Goal: Task Accomplishment & Management: Manage account settings

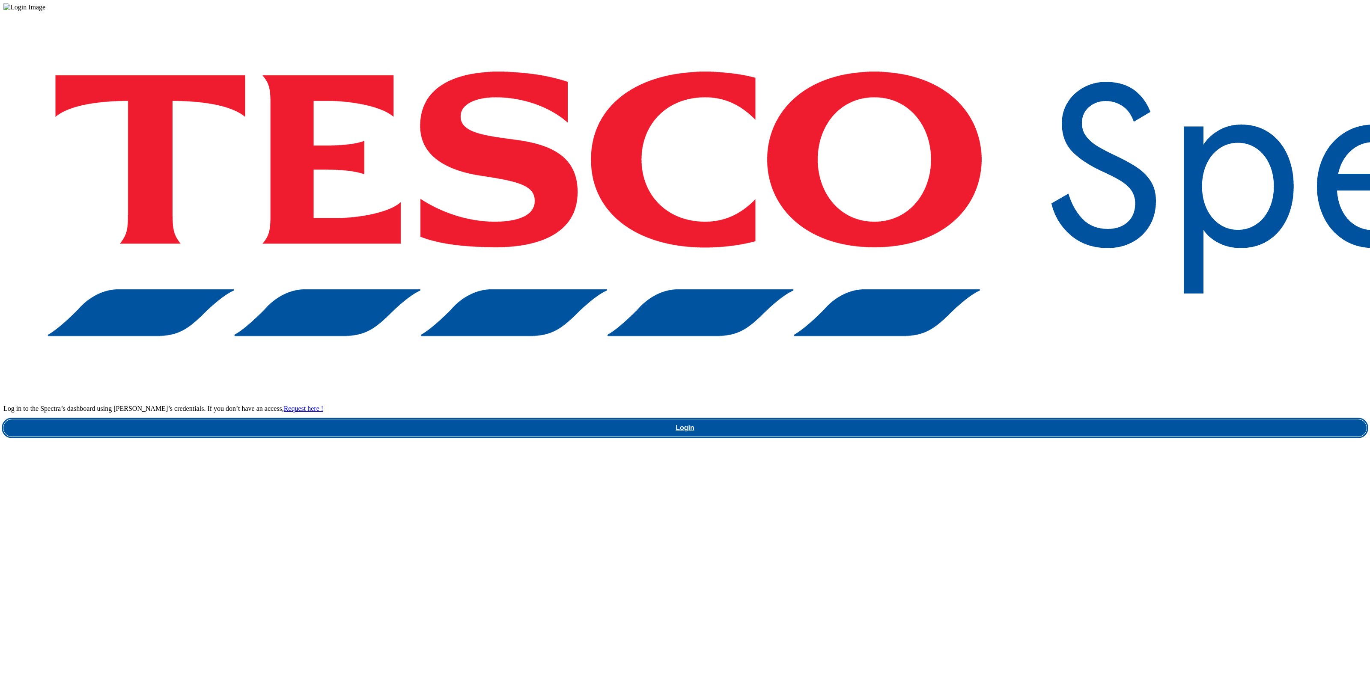
click at [1060, 419] on link "Login" at bounding box center [684, 427] width 1363 height 17
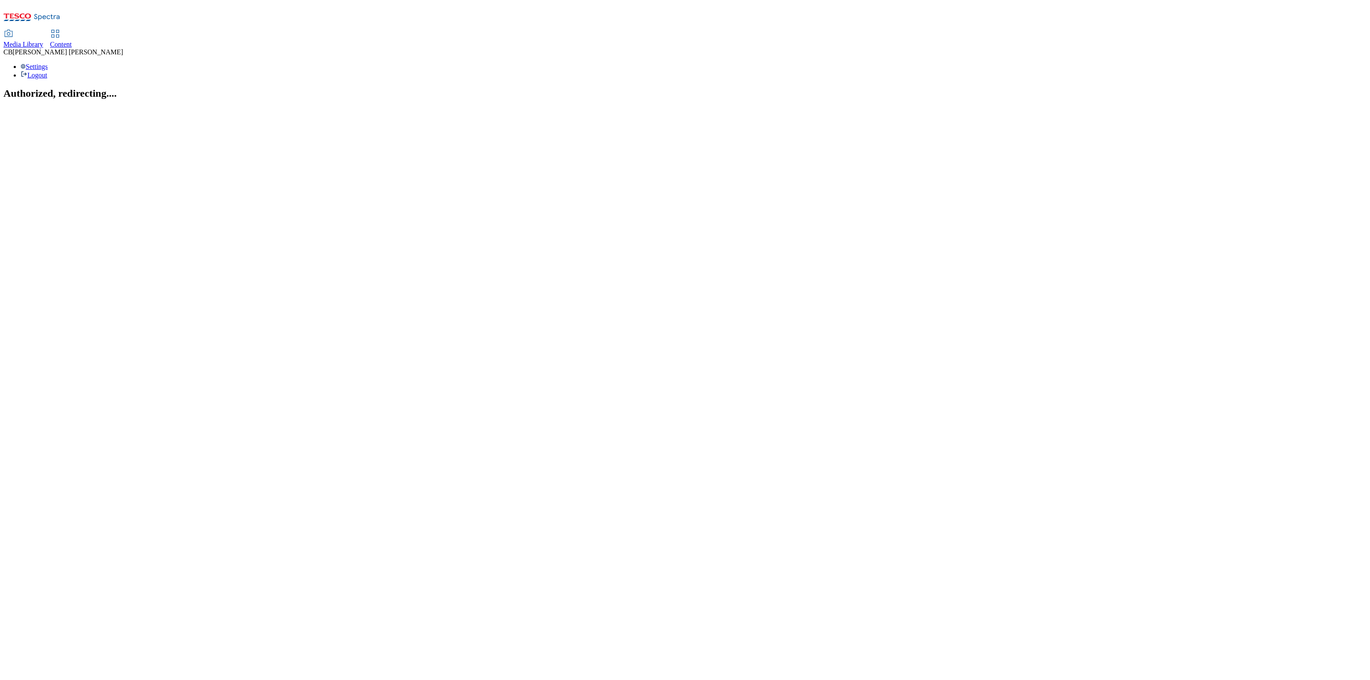
click at [43, 41] on div "Media Library" at bounding box center [23, 45] width 40 height 8
select select "flare-ghs-mktg"
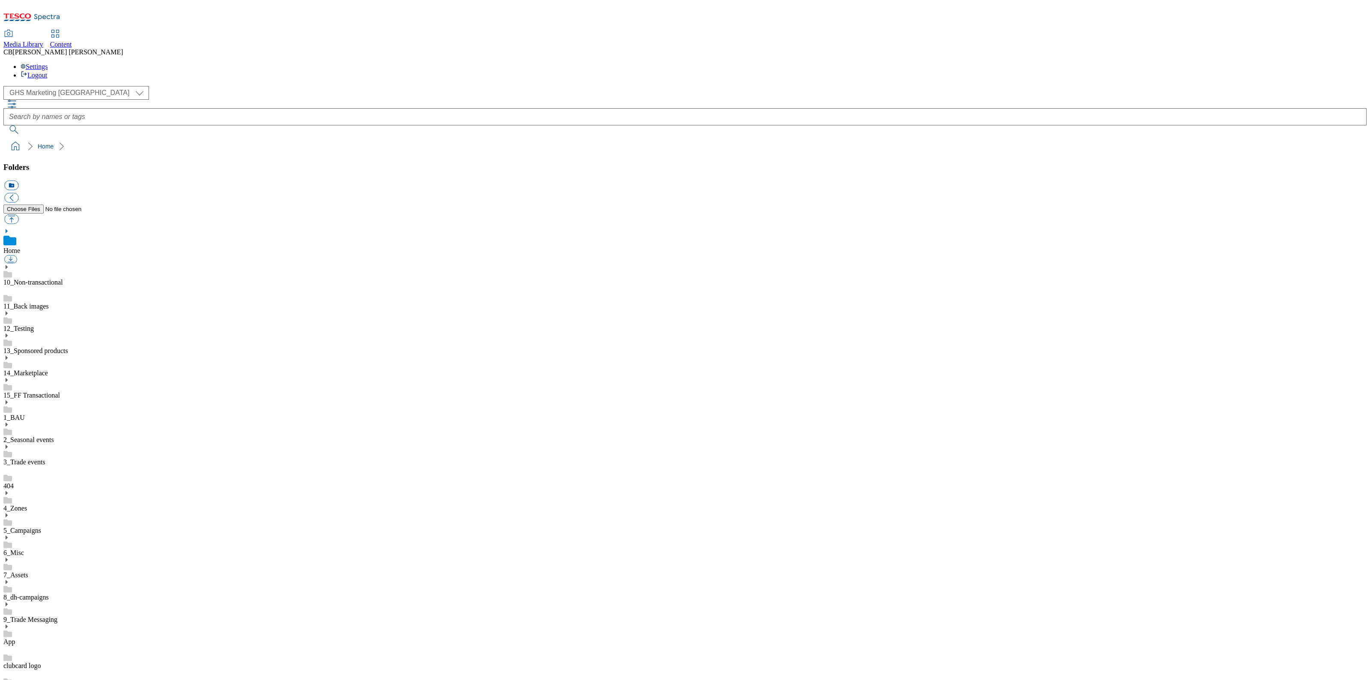
click at [8, 580] on use at bounding box center [7, 582] width 2 height 4
click at [18, 214] on button "button" at bounding box center [11, 219] width 14 height 10
type input "C:\fakepath\1756446593495-Ad540600_CHEEZIT_LegoBrand_2560x320_V2.jpg"
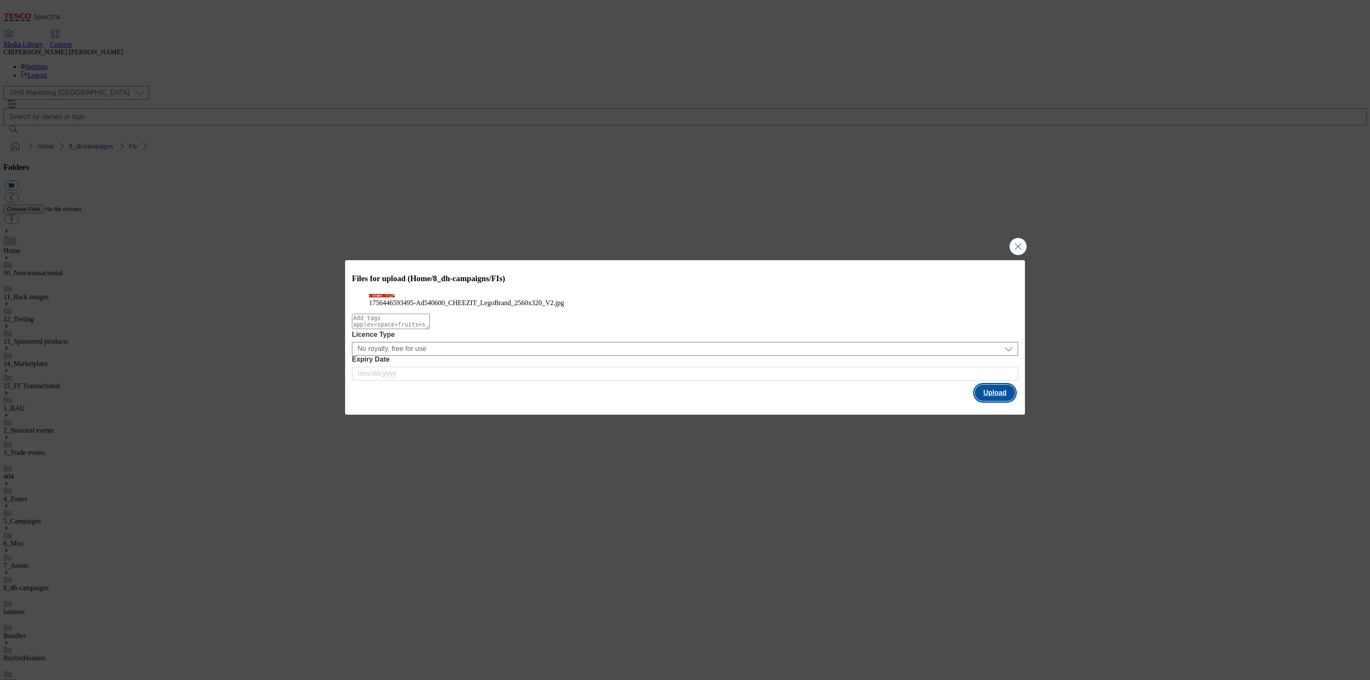
click at [1005, 401] on button "Upload" at bounding box center [995, 393] width 40 height 16
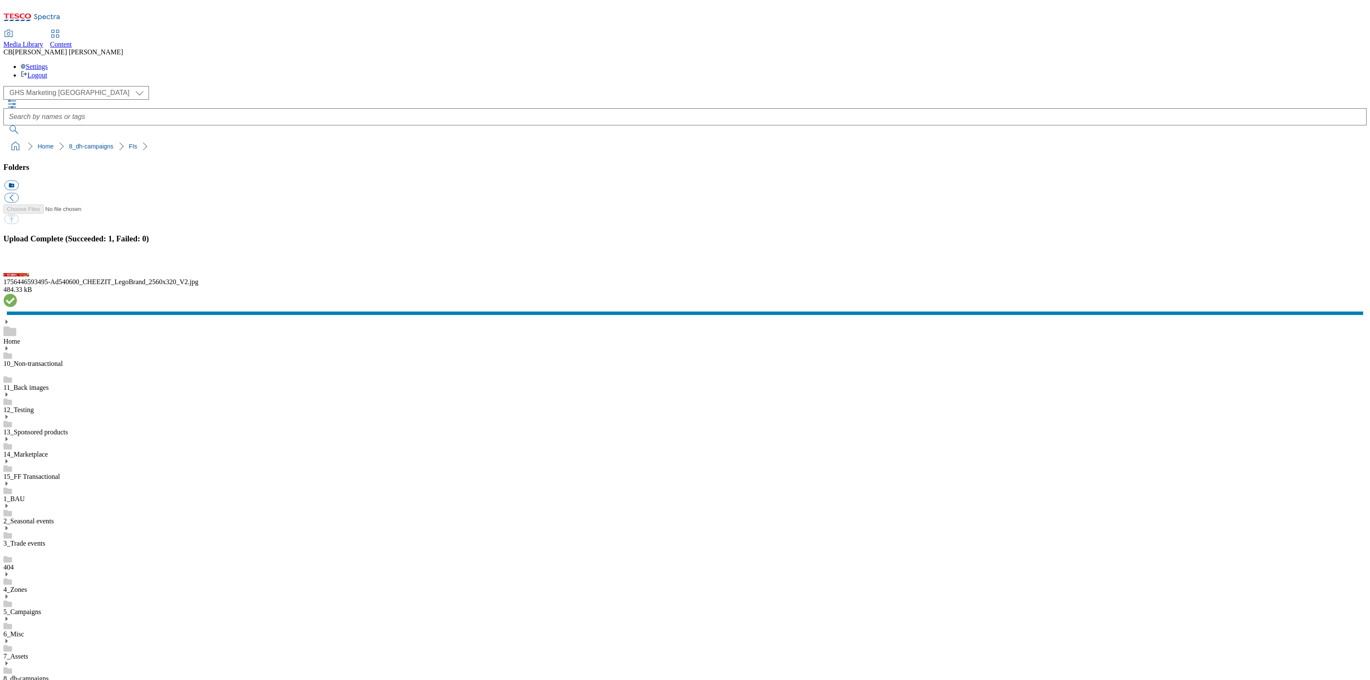
click at [17, 270] on button "button" at bounding box center [10, 266] width 13 height 8
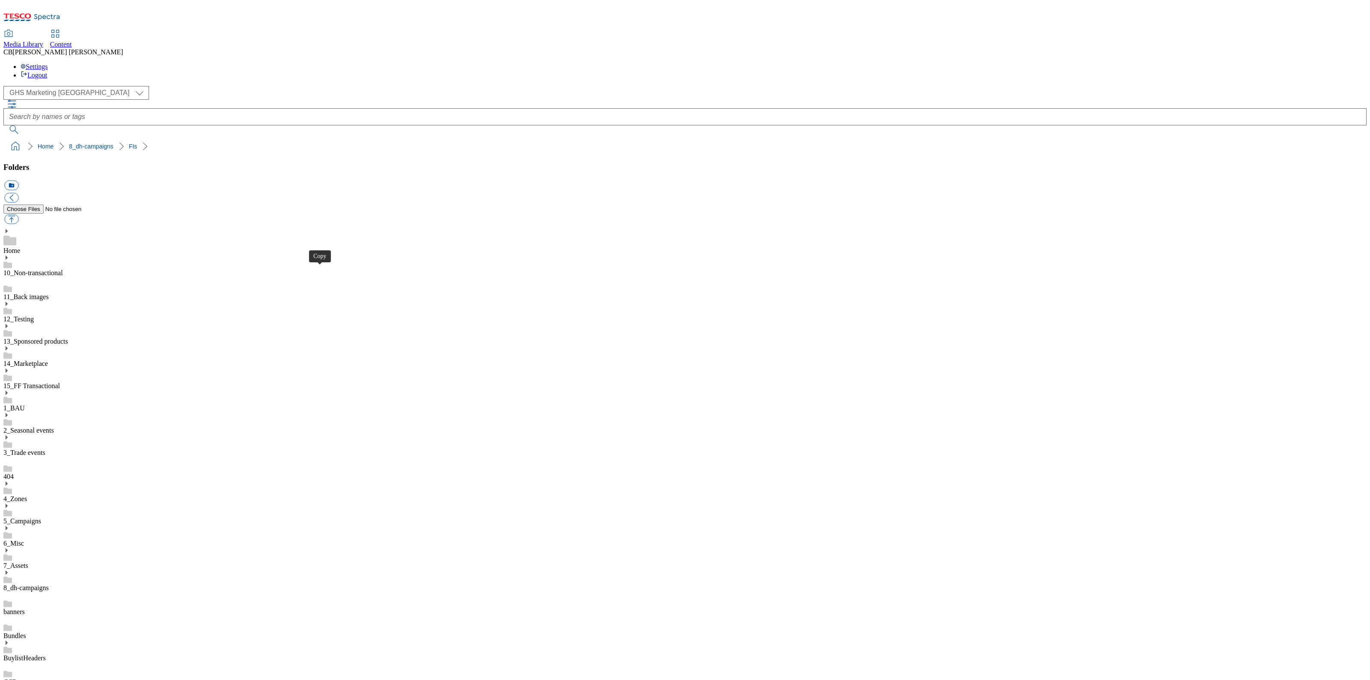
click at [18, 214] on button "button" at bounding box center [11, 219] width 14 height 10
type input "C:\fakepath\1756798663685-ad541880_Brooklyn_Legobrand_2560X320_V1.jpg"
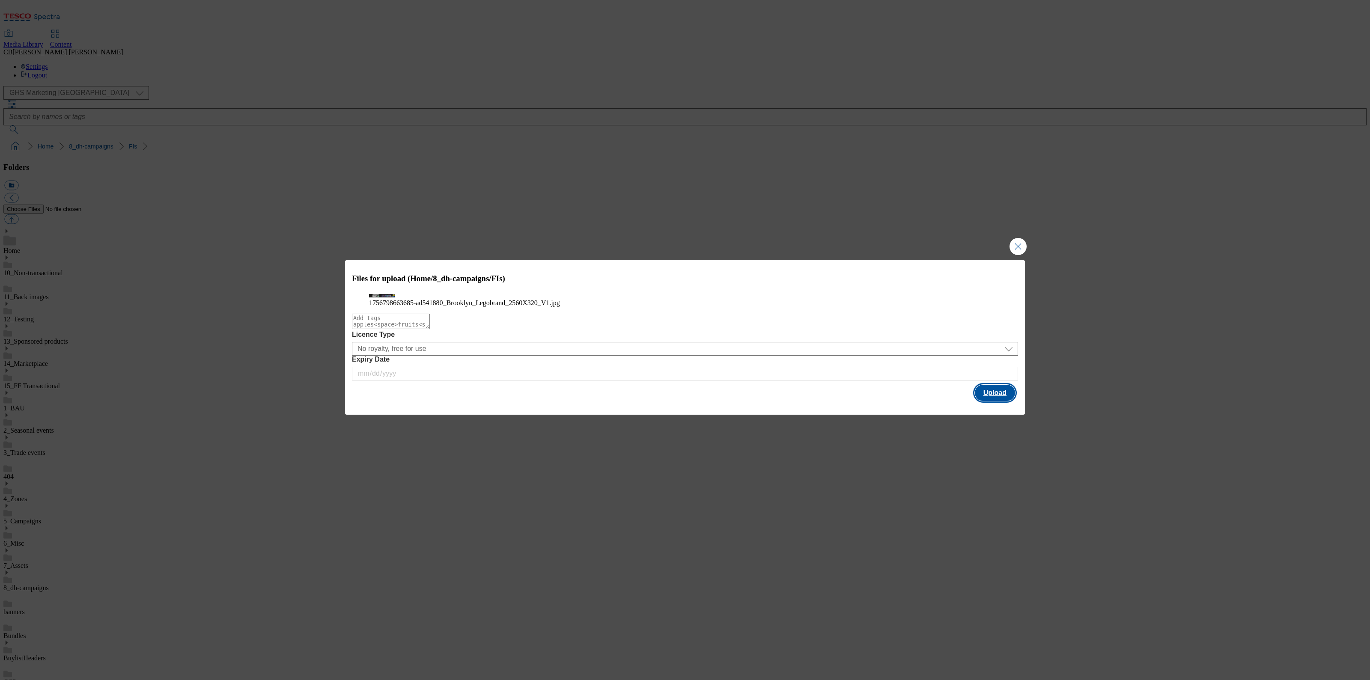
click at [984, 401] on button "Upload" at bounding box center [995, 393] width 40 height 16
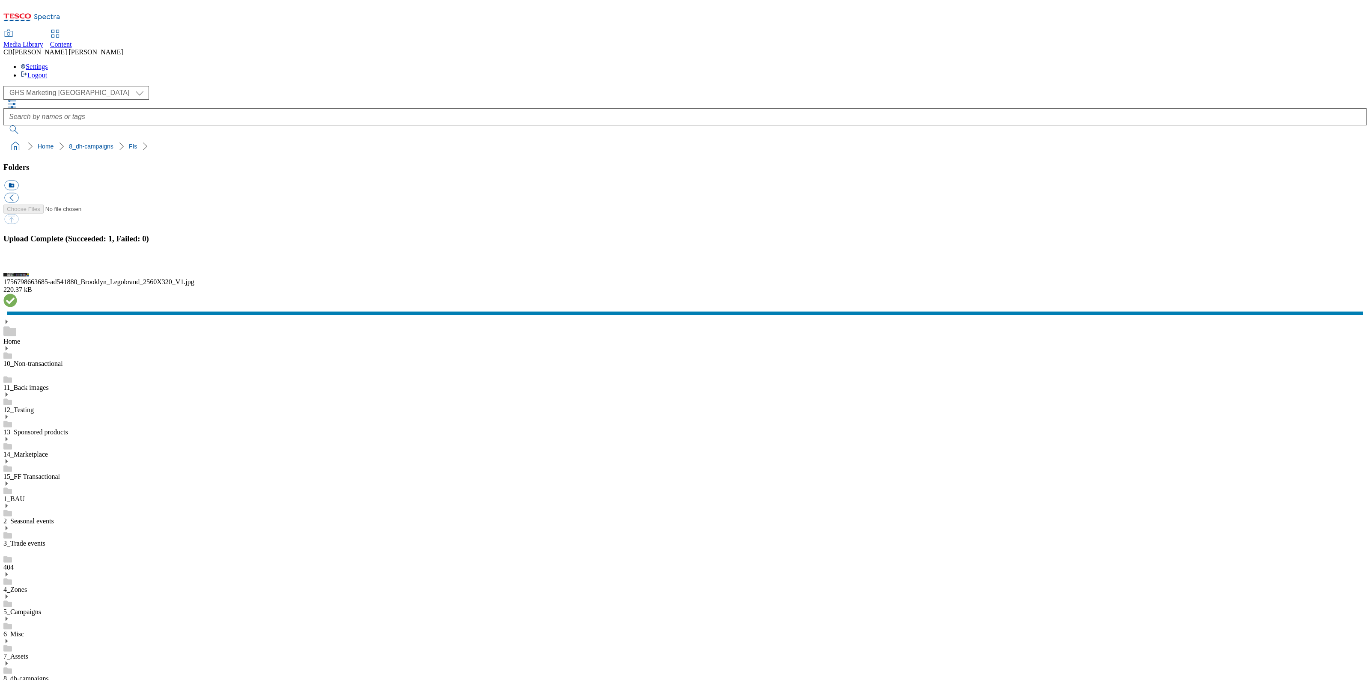
click at [17, 270] on button "button" at bounding box center [10, 266] width 13 height 8
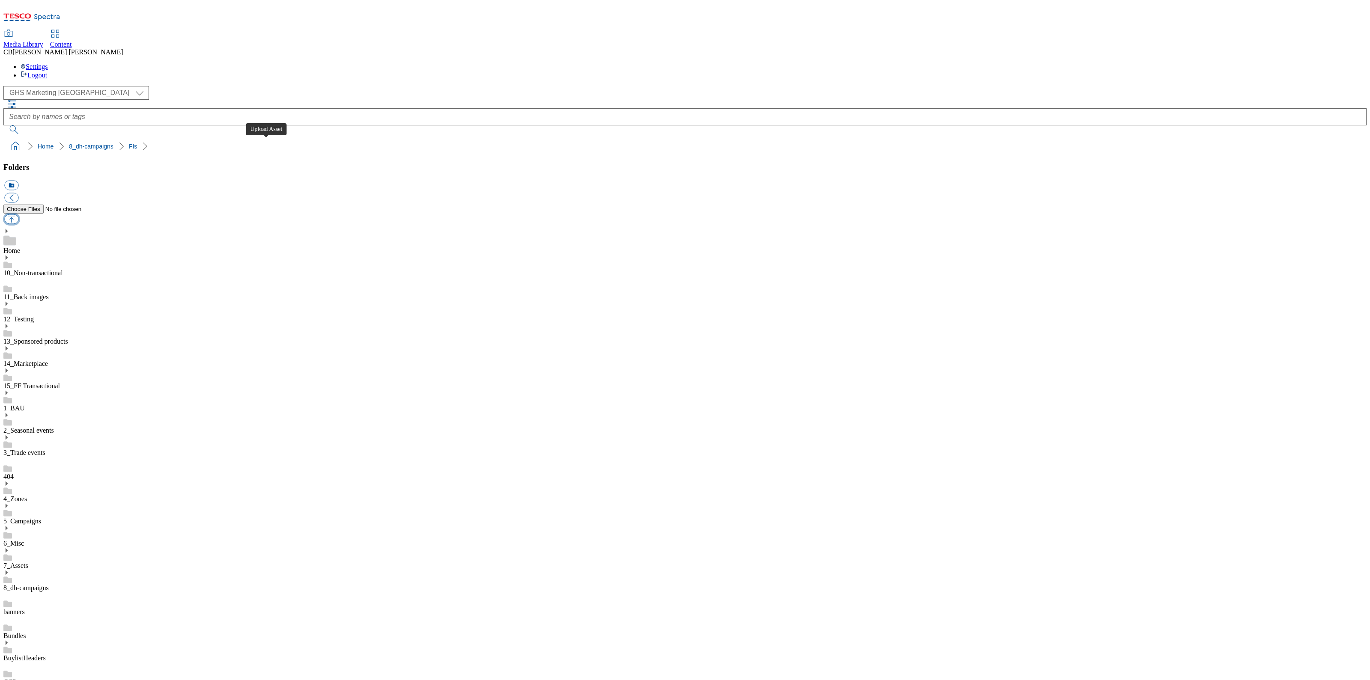
click at [18, 214] on button "button" at bounding box center [11, 219] width 14 height 10
type input "C:\fakepath\1757072193790-ad542036_Oykos_LegoBrand_2560x320_V1.jpg"
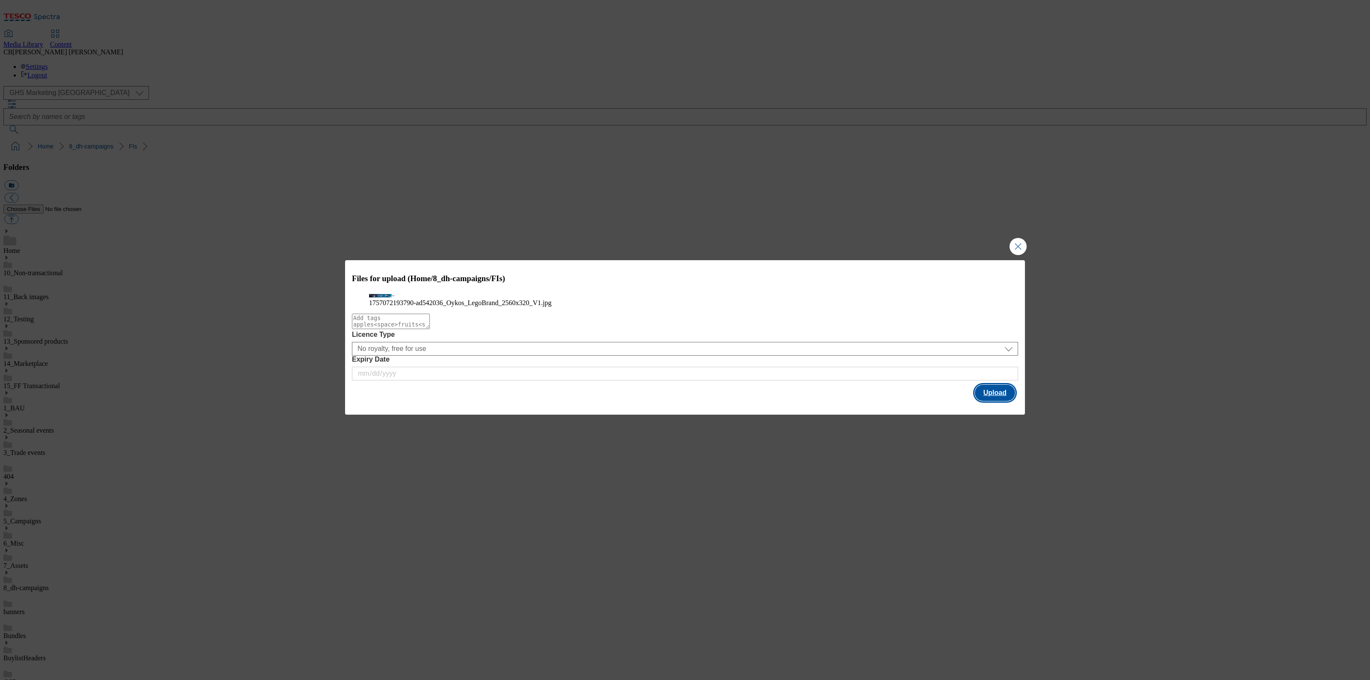
click at [1004, 401] on button "Upload" at bounding box center [995, 393] width 40 height 16
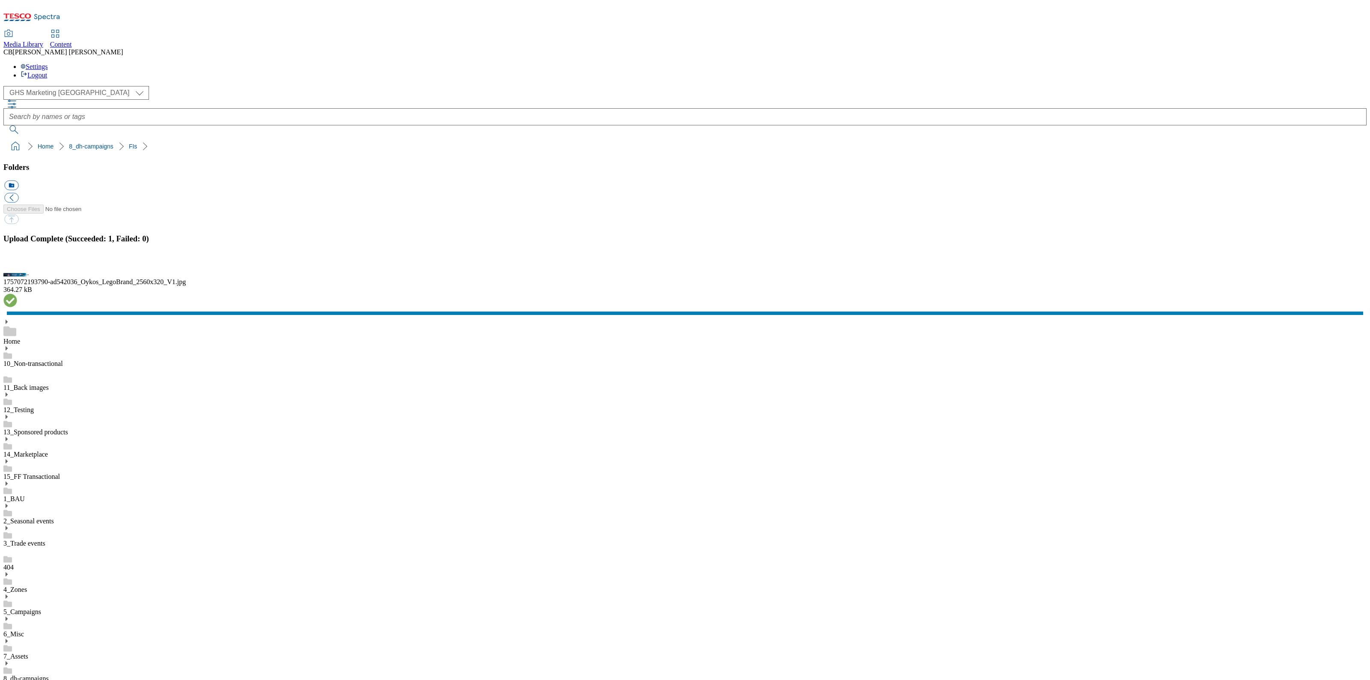
click at [17, 270] on button "button" at bounding box center [10, 266] width 13 height 8
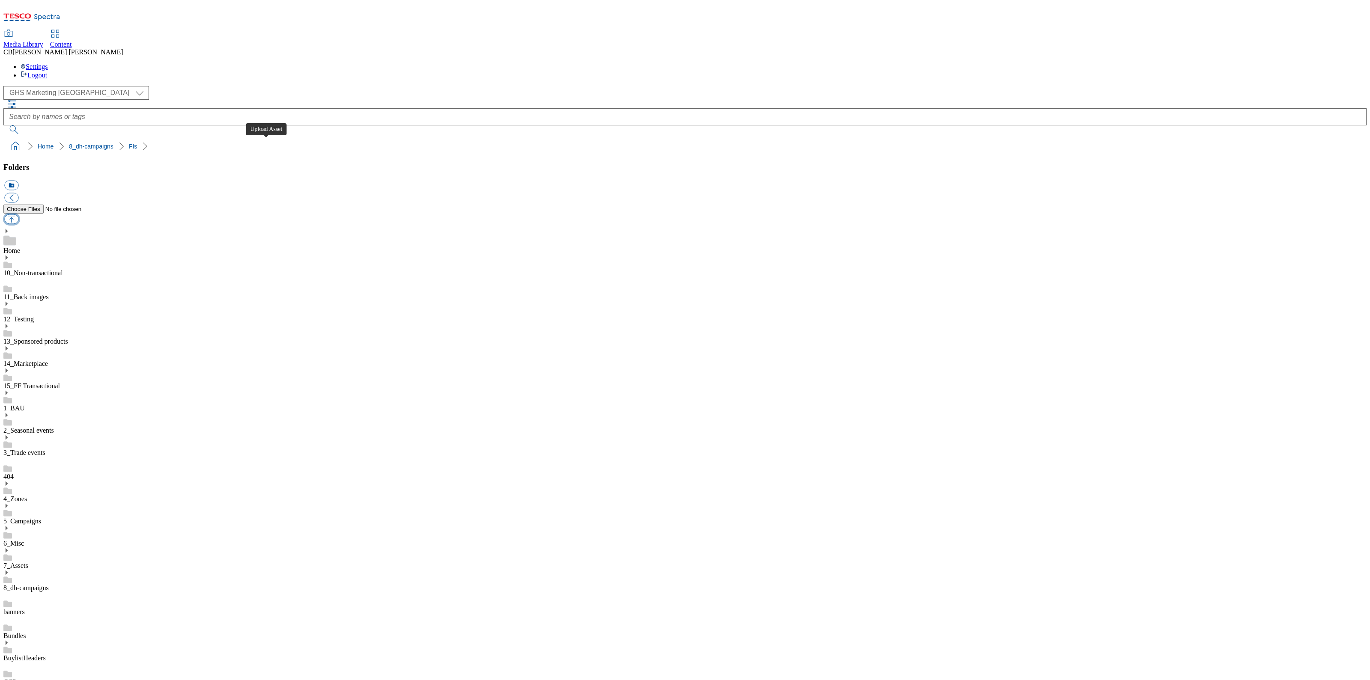
click at [18, 214] on button "button" at bounding box center [11, 219] width 14 height 10
type input "C:\fakepath\1757082708595-ad541861_Doritos_LegoBrand_2560x320_V1.jpg"
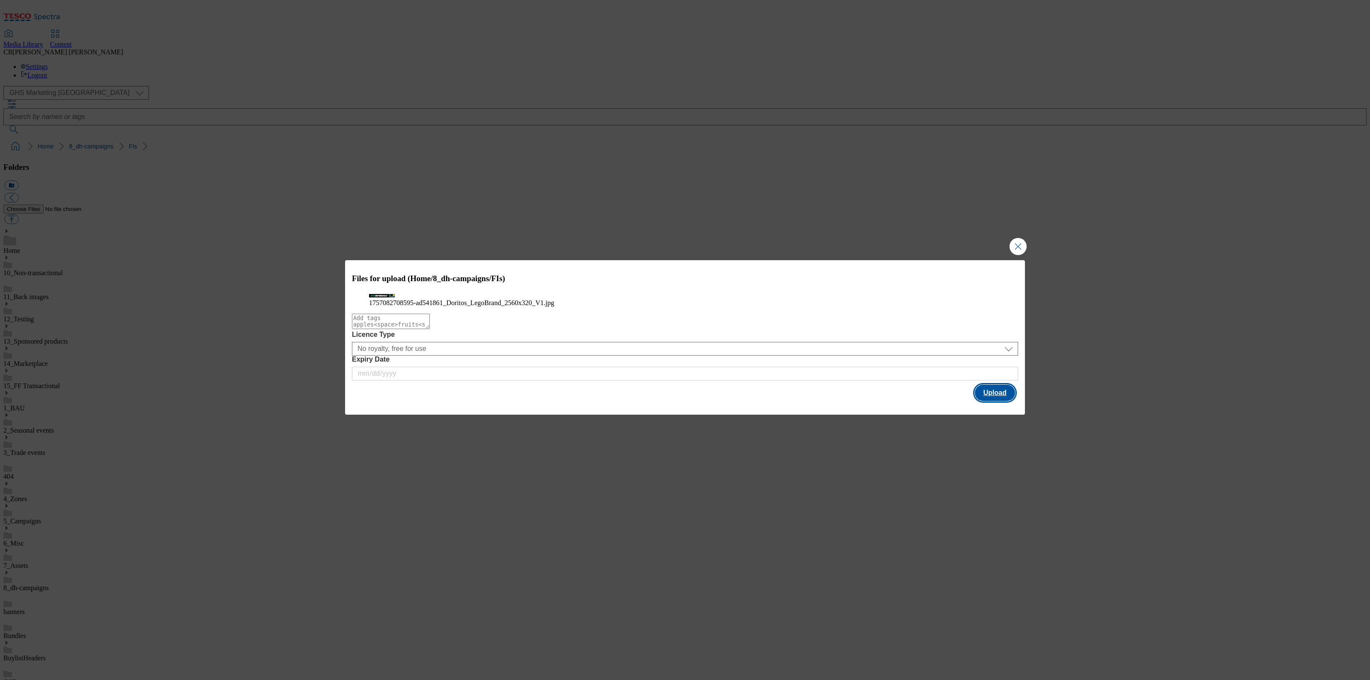
click at [994, 401] on button "Upload" at bounding box center [995, 393] width 40 height 16
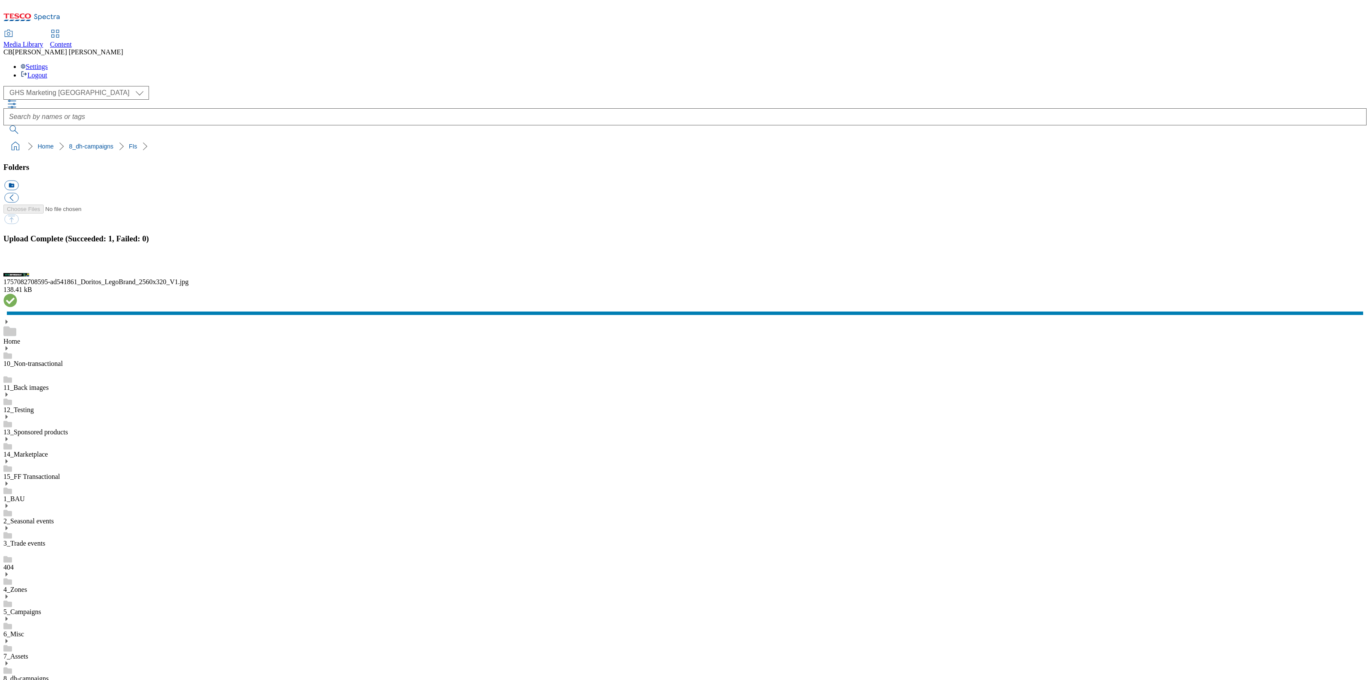
drag, startPoint x: 1356, startPoint y: 500, endPoint x: 1187, endPoint y: 410, distance: 191.1
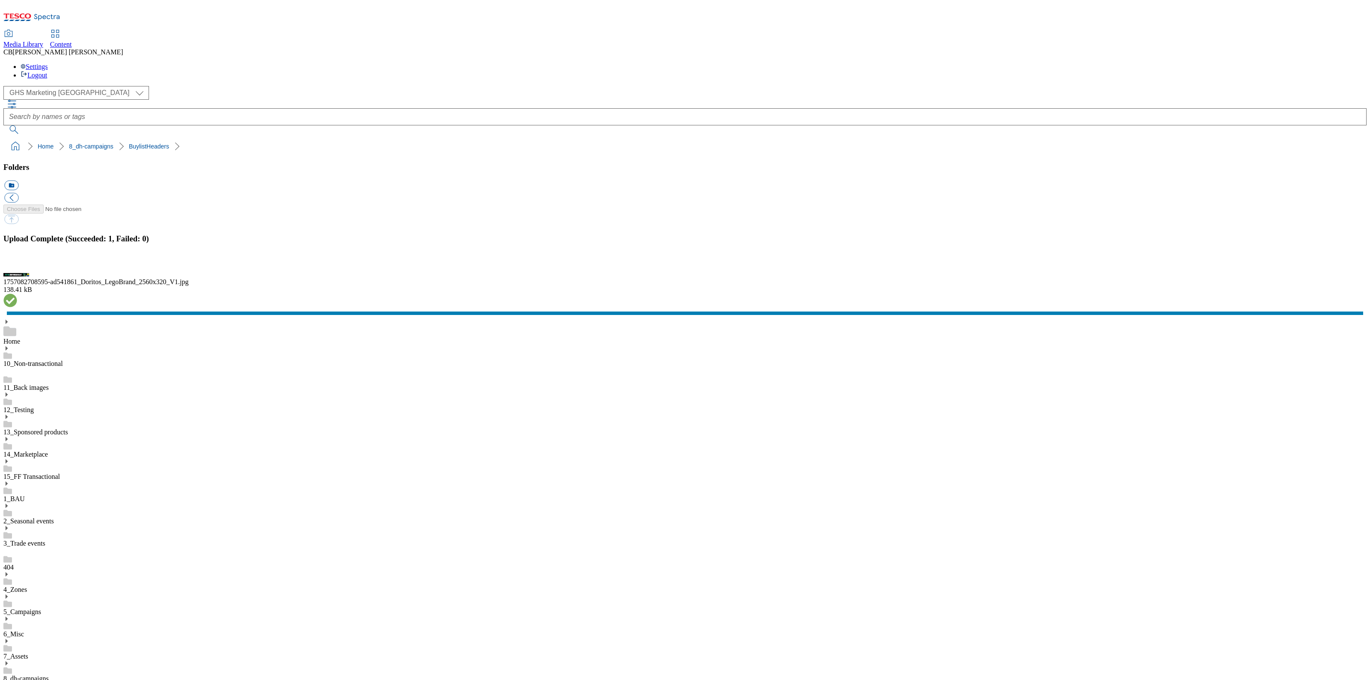
click at [17, 270] on button "button" at bounding box center [10, 266] width 13 height 8
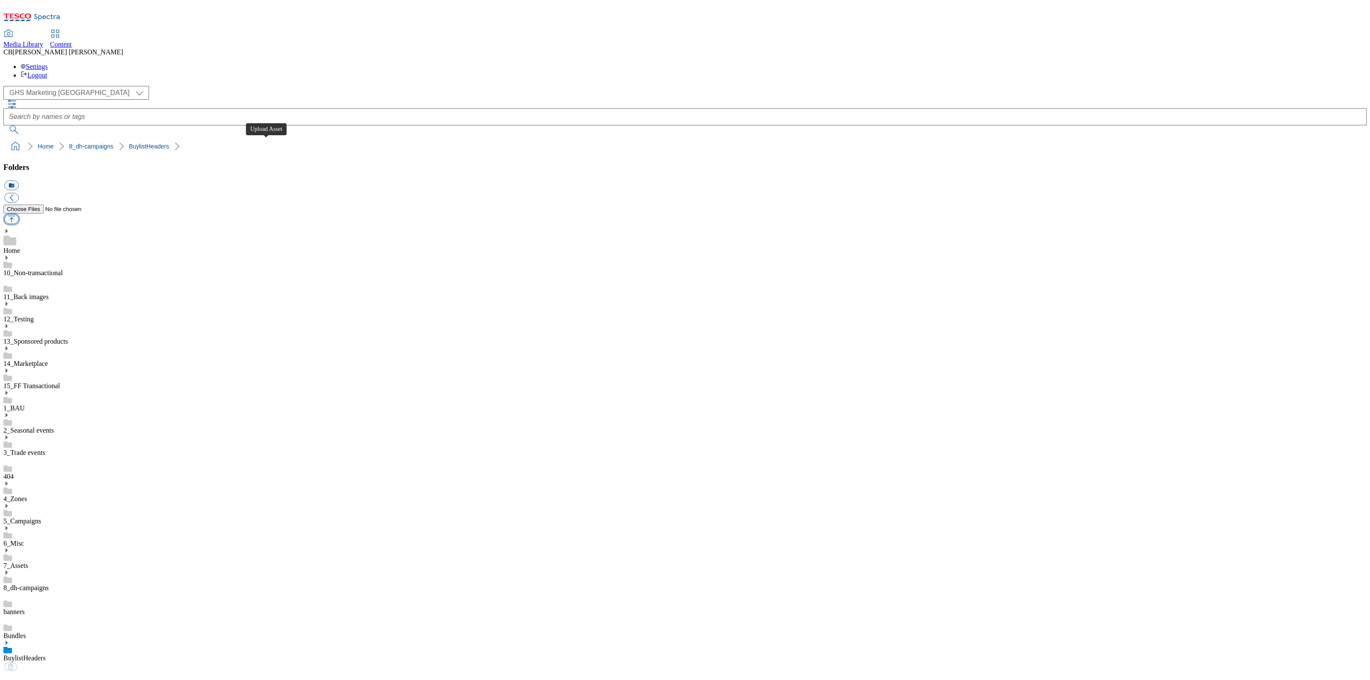
click at [18, 214] on button "button" at bounding box center [11, 219] width 14 height 10
type input "C:\fakepath\1757082922467-ad541861_Doritos_LegoBrand_H_1184x333_V1.jpg"
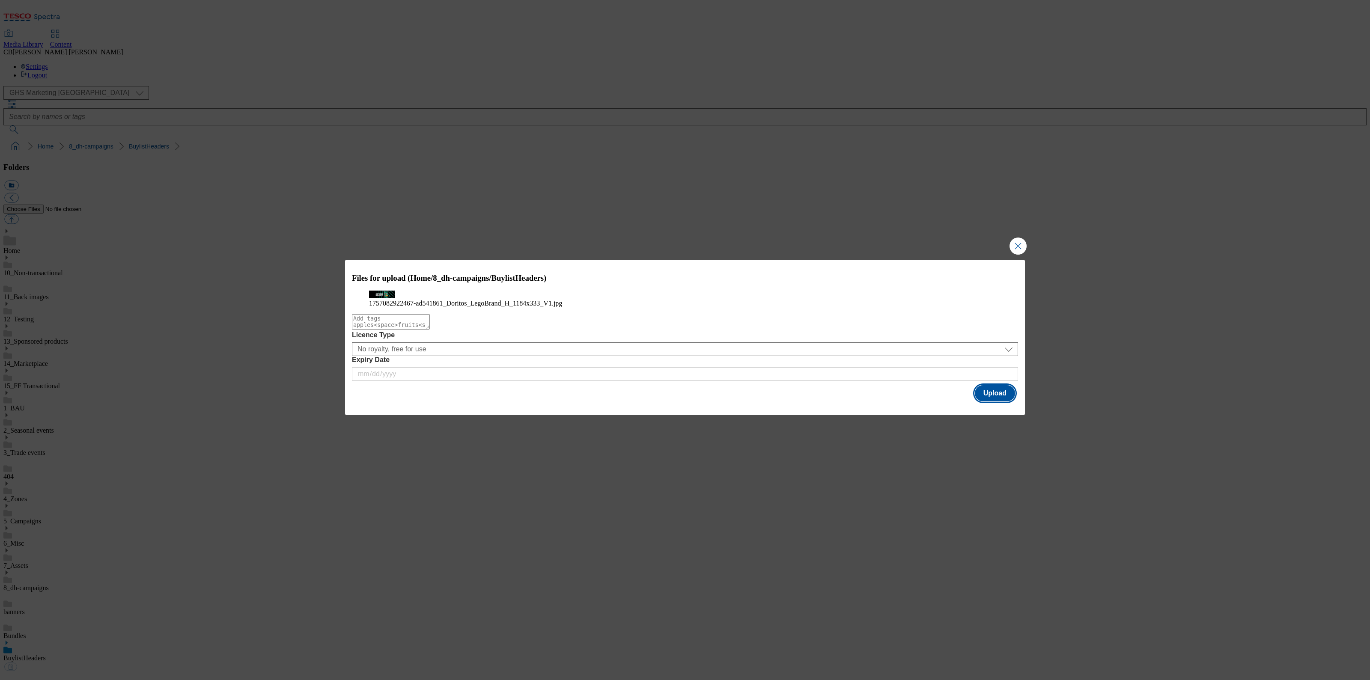
click at [999, 401] on button "Upload" at bounding box center [995, 393] width 40 height 16
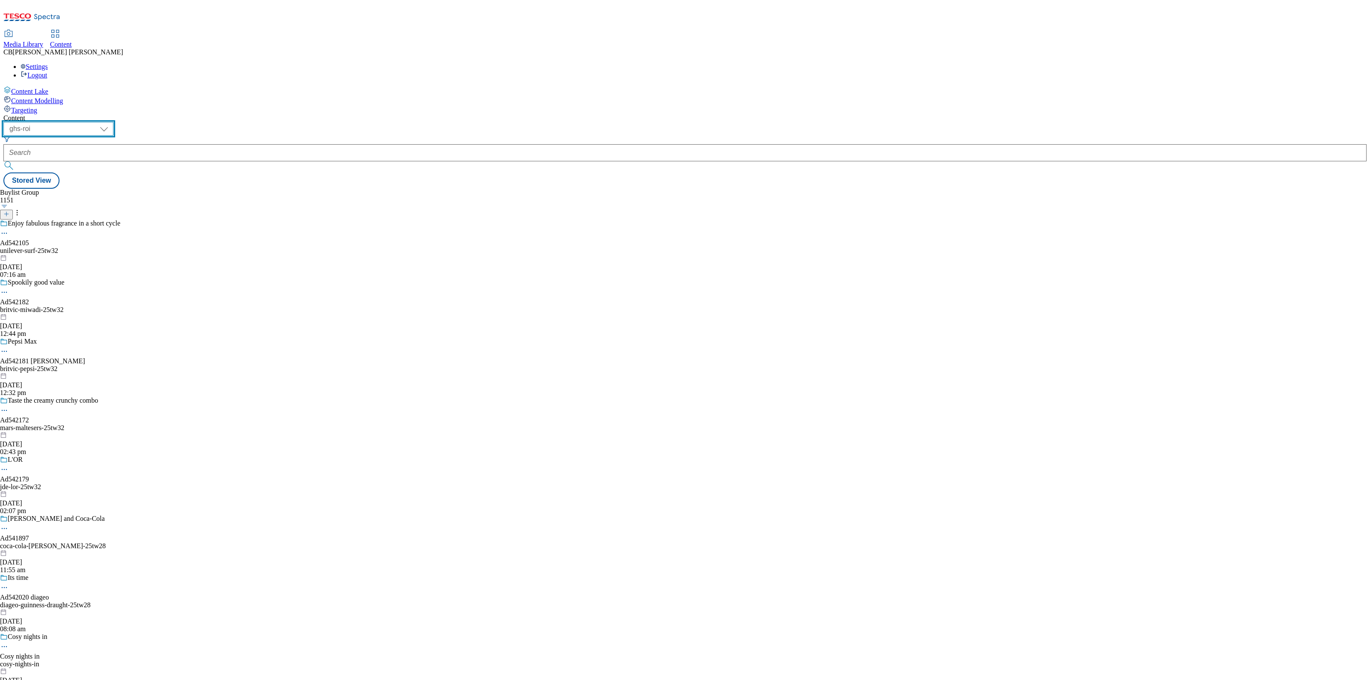
click at [113, 122] on select "ghs-roi ghs-uk" at bounding box center [58, 129] width 110 height 14
select select "ghs-uk"
click at [111, 122] on select "ghs-roi ghs-uk" at bounding box center [58, 129] width 110 height 14
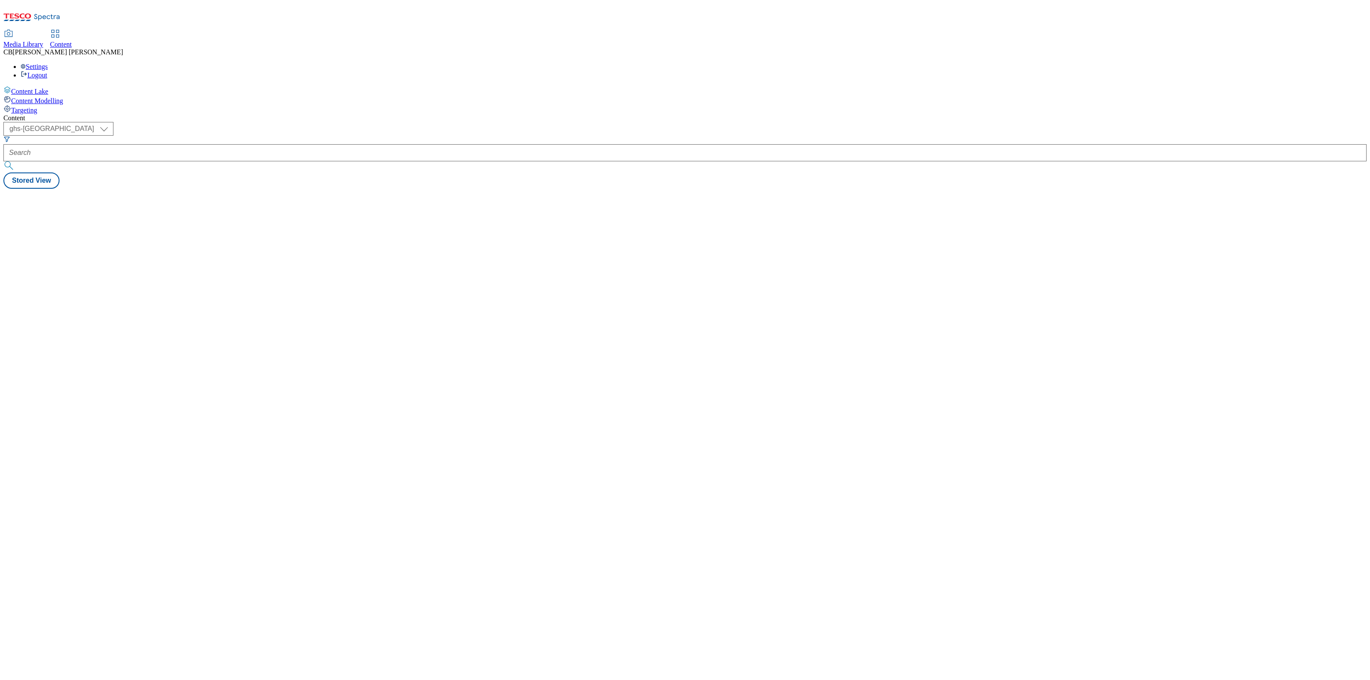
click at [210, 136] on form at bounding box center [684, 154] width 1363 height 37
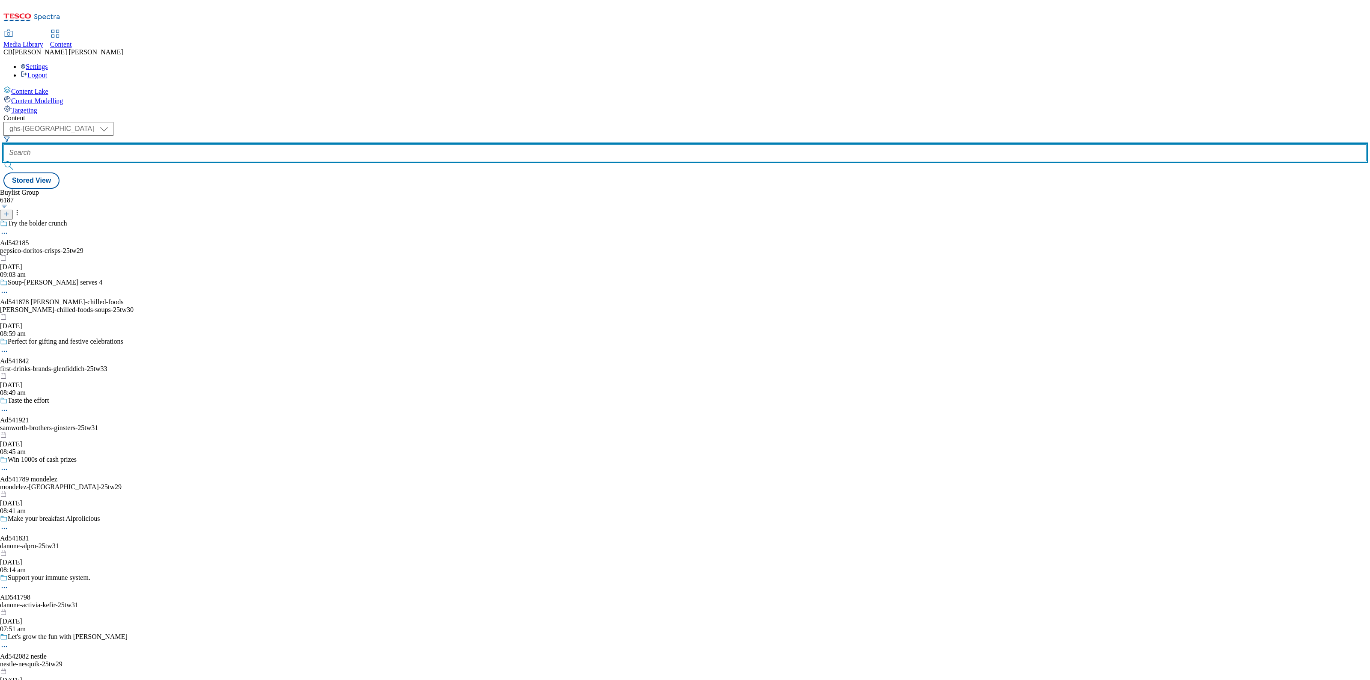
click at [208, 144] on input "text" at bounding box center [684, 152] width 1363 height 17
paste input "pepsico-doritos-25tw29"
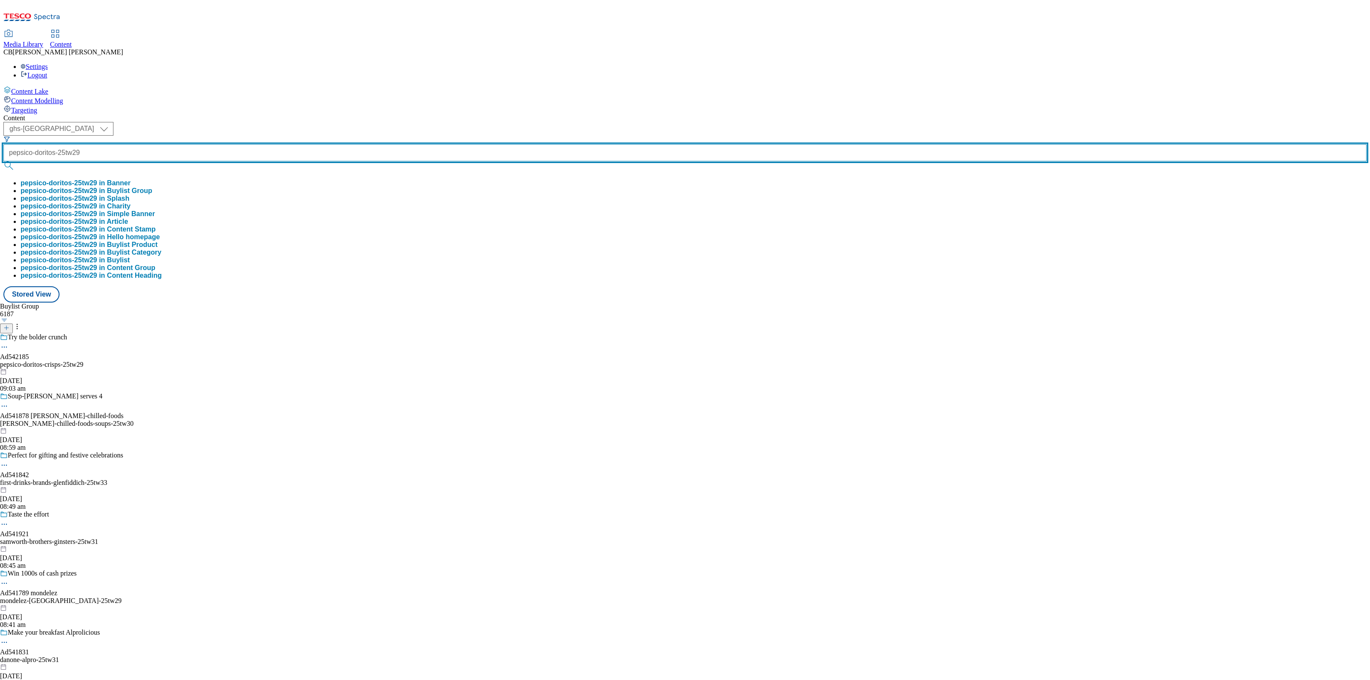
scroll to position [0, 2]
type input "pepsico-doritos-25tw29"
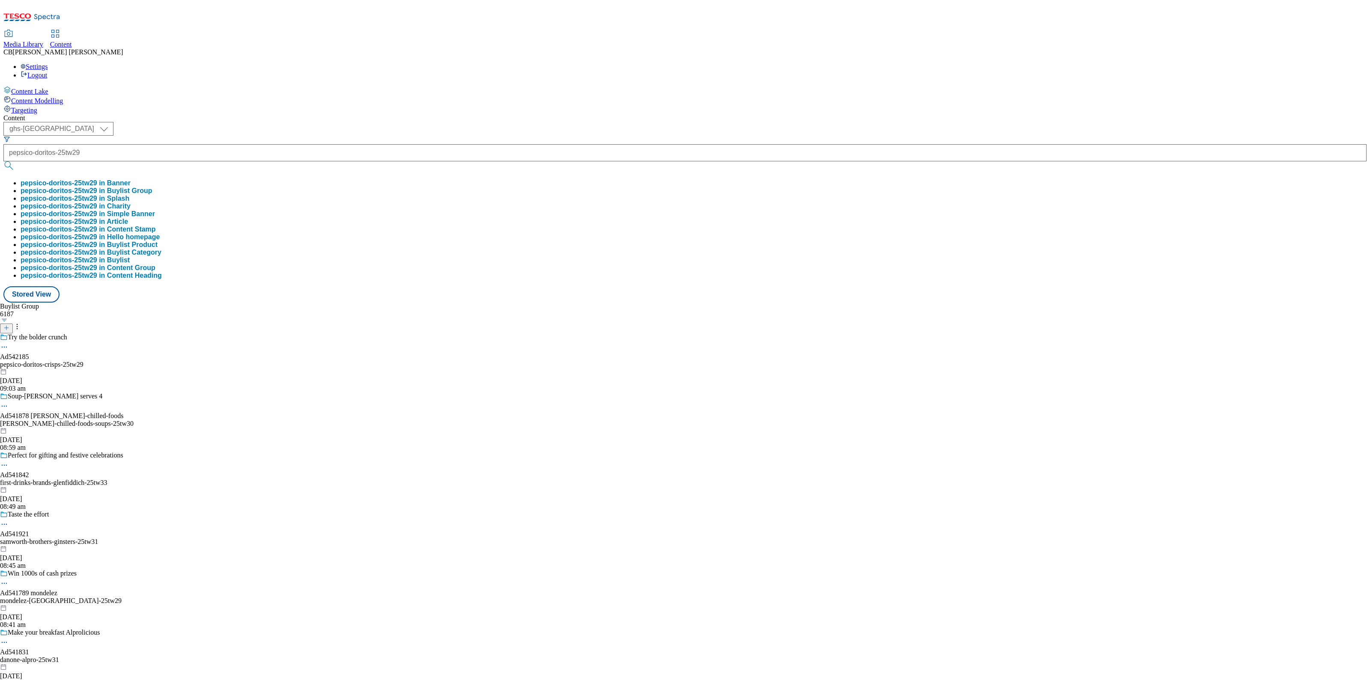
scroll to position [0, 0]
click at [152, 187] on button "pepsico-doritos-25tw29 in Buylist Group" at bounding box center [87, 191] width 132 height 8
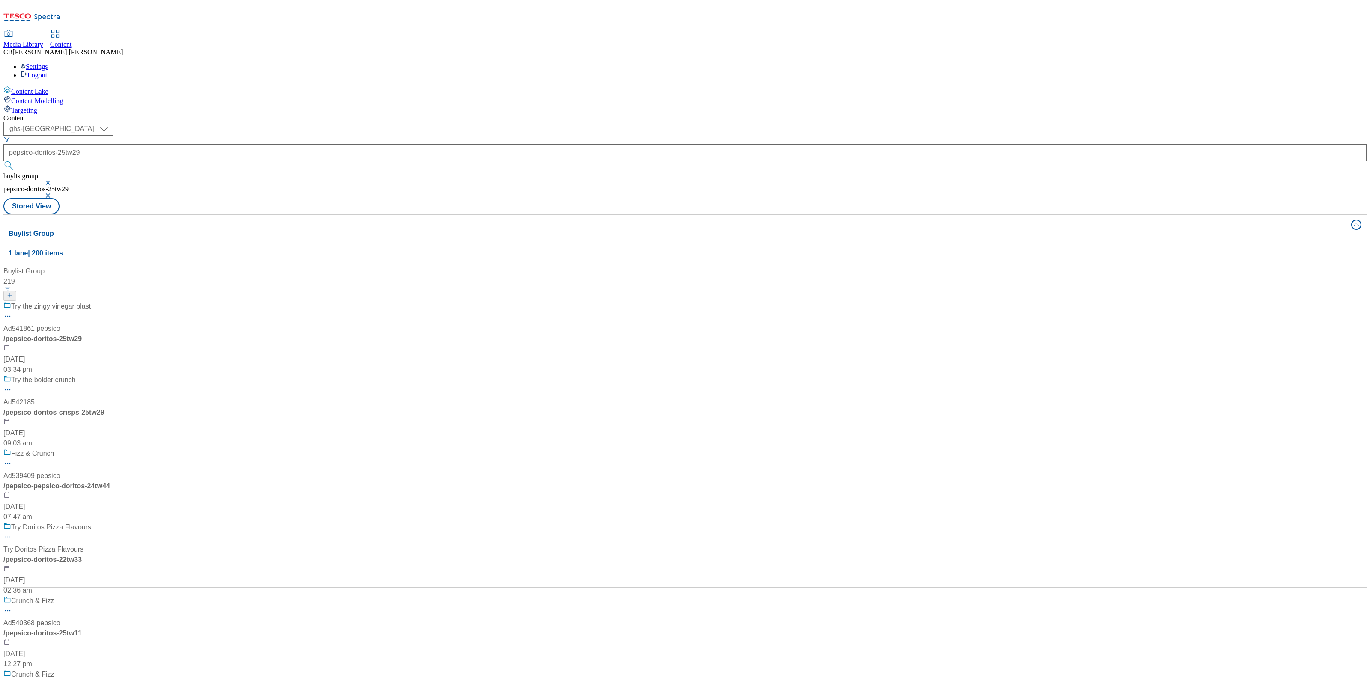
click at [110, 301] on div "Try the zingy vinegar blast Ad541861 pepsico / pepsico-doritos-25tw29 5 Sept 20…" at bounding box center [56, 338] width 107 height 74
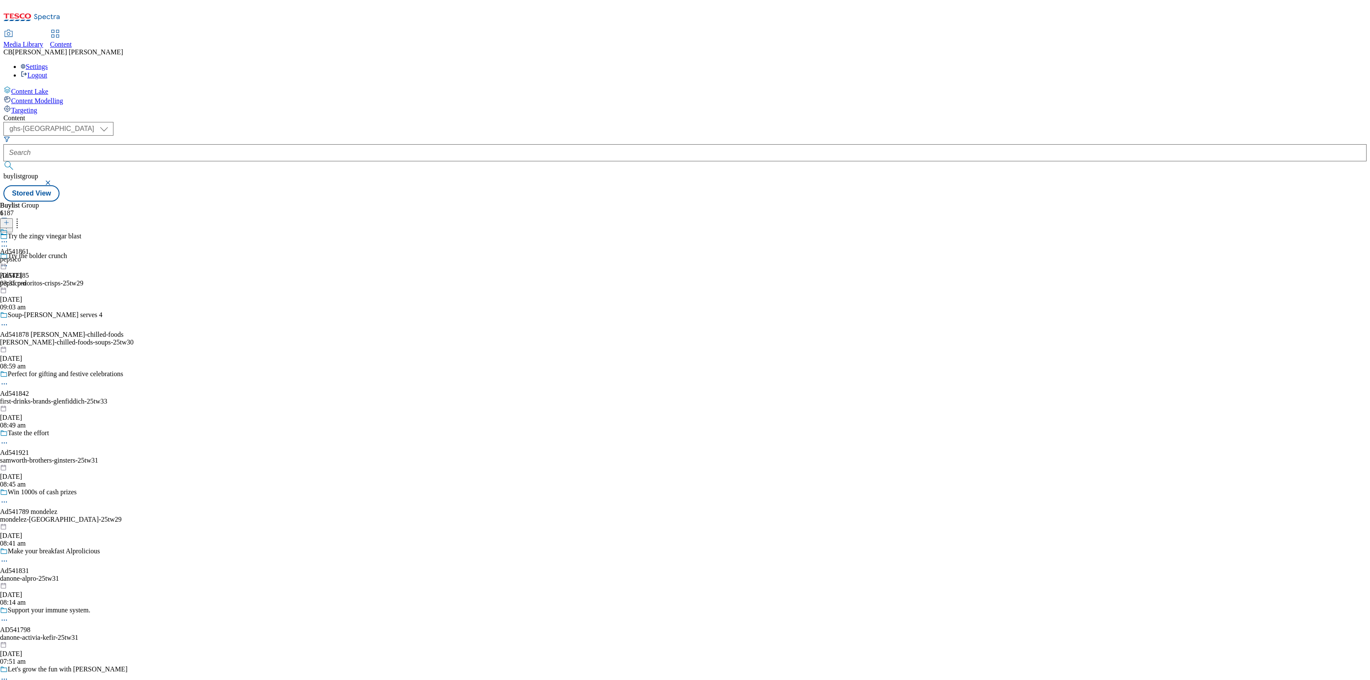
click at [7, 241] on circle at bounding box center [6, 241] width 1 height 1
click at [40, 255] on button "Edit" at bounding box center [28, 260] width 23 height 10
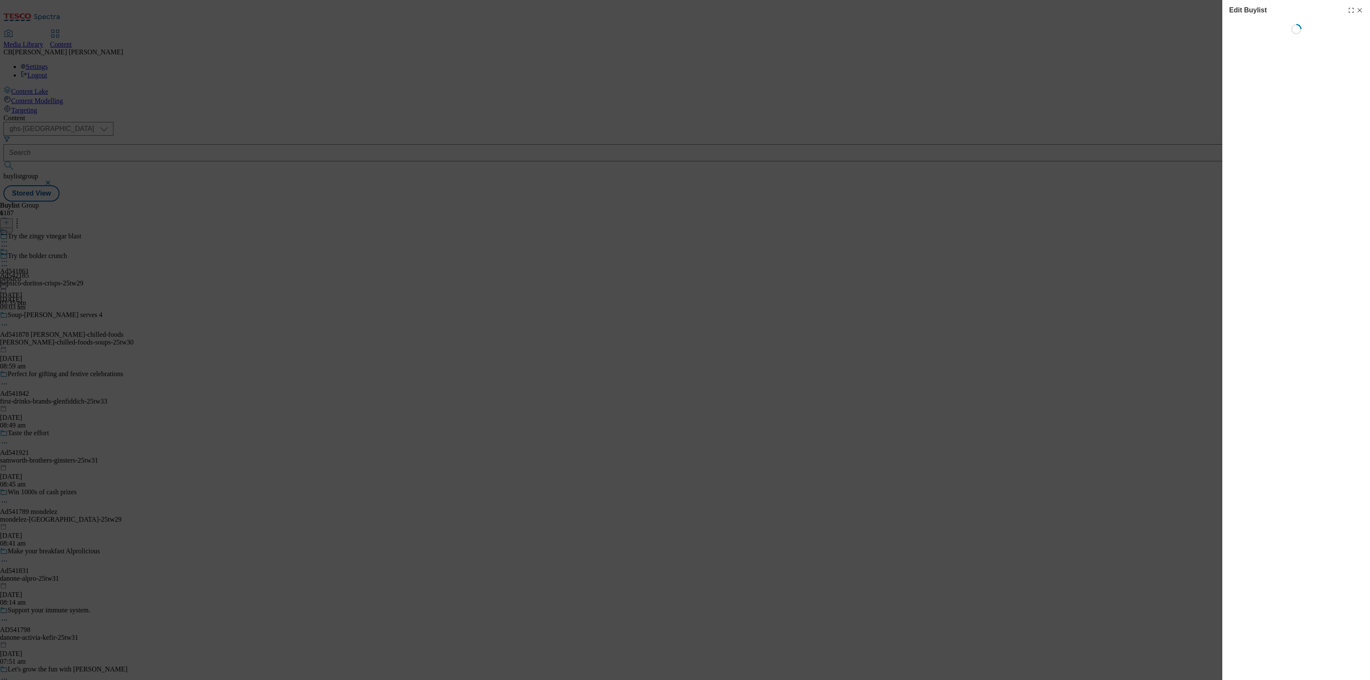
select select "tactical"
select select "supplier funded short term 1-3 weeks"
select select "dunnhumby"
select select "Banner"
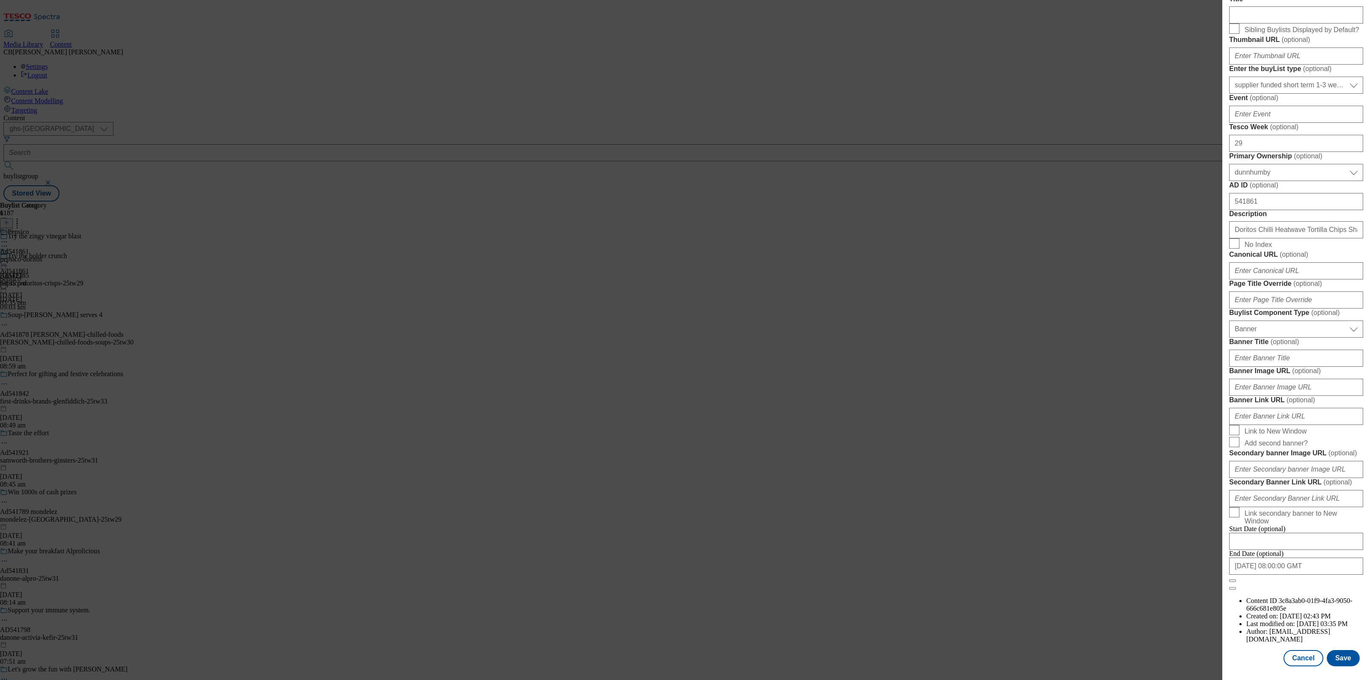
scroll to position [618, 0]
click at [1311, 379] on input "Banner Image URL ( optional )" at bounding box center [1296, 387] width 134 height 17
paste input "https://digitalcontent.api.tesco.com/v2/media/ghs-mktg/d148f5f8-a344-4508-9283-…"
type input "https://digitalcontent.api.tesco.com/v2/media/ghs-mktg/d148f5f8-a344-4508-9283-…"
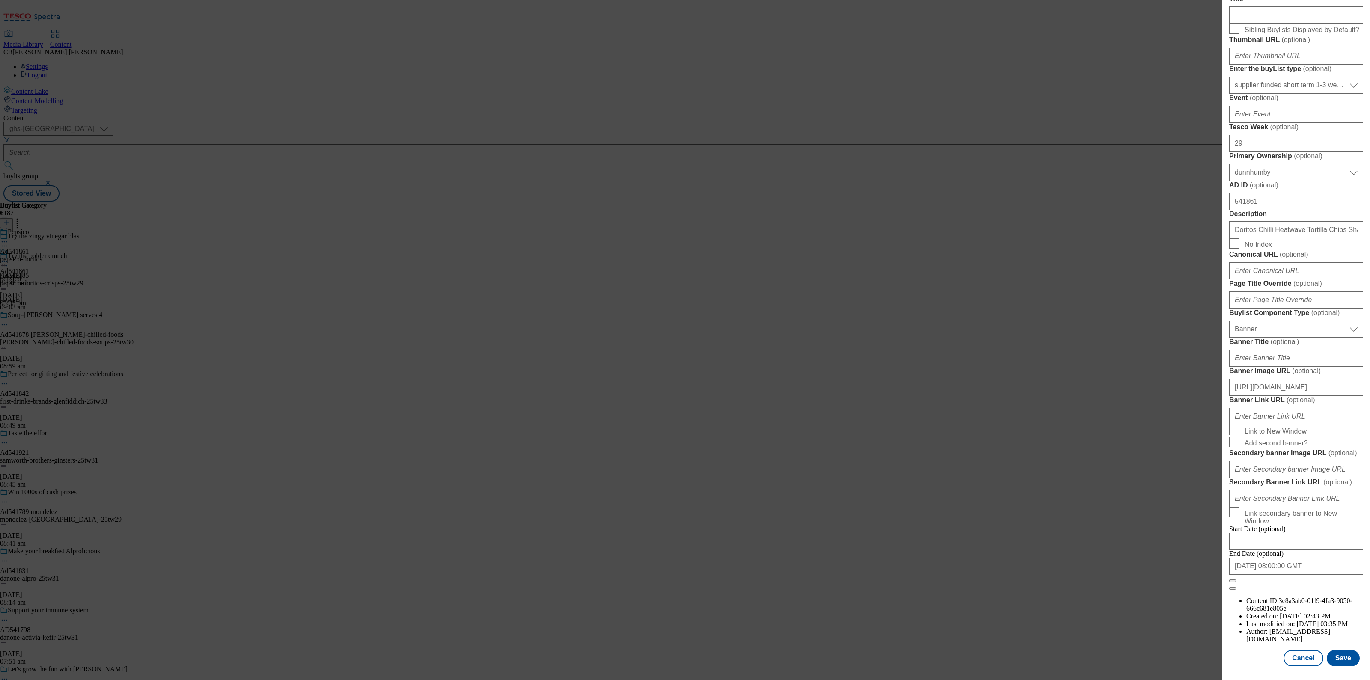
click at [1325, 301] on form "Label Ad541861 Tracking Name Dh_AD541861 Friendly Name pepsico Buylist Lifespan…" at bounding box center [1296, 236] width 134 height 708
click at [1336, 650] on button "Save" at bounding box center [1342, 658] width 33 height 16
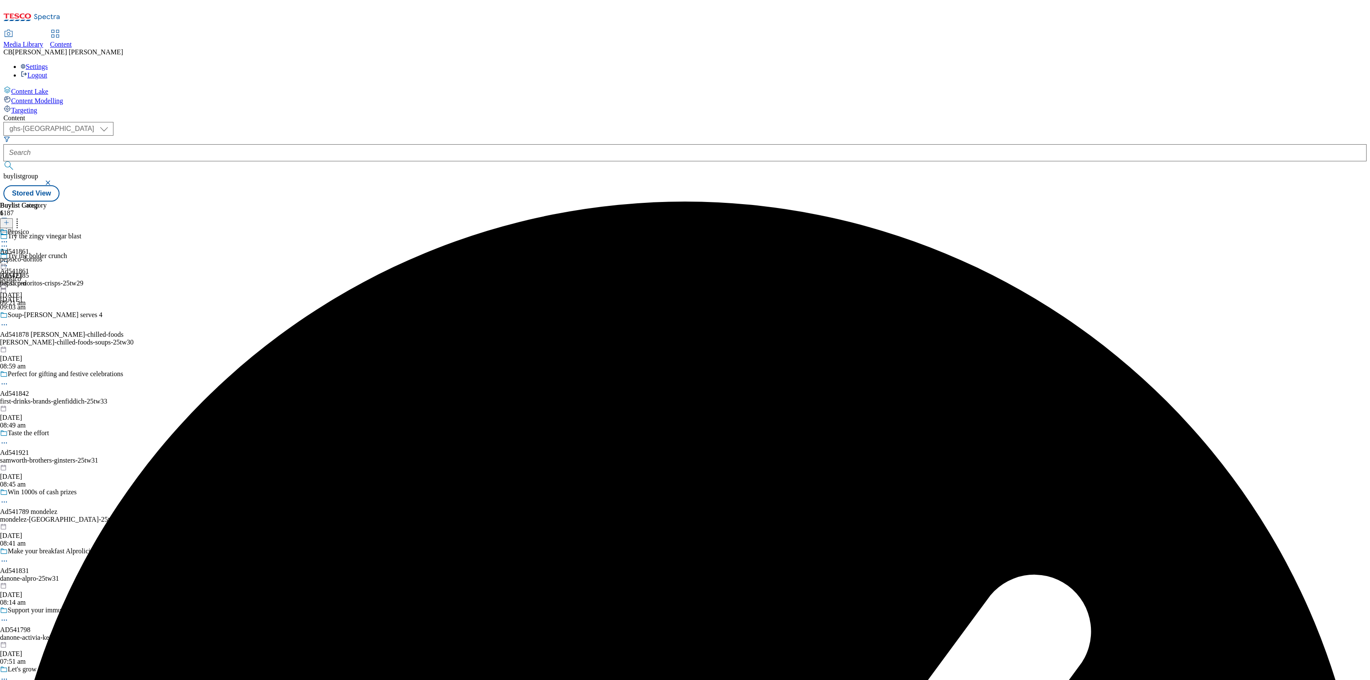
click at [7, 261] on circle at bounding box center [6, 261] width 1 height 1
click at [47, 316] on span "Preview" at bounding box center [37, 319] width 20 height 6
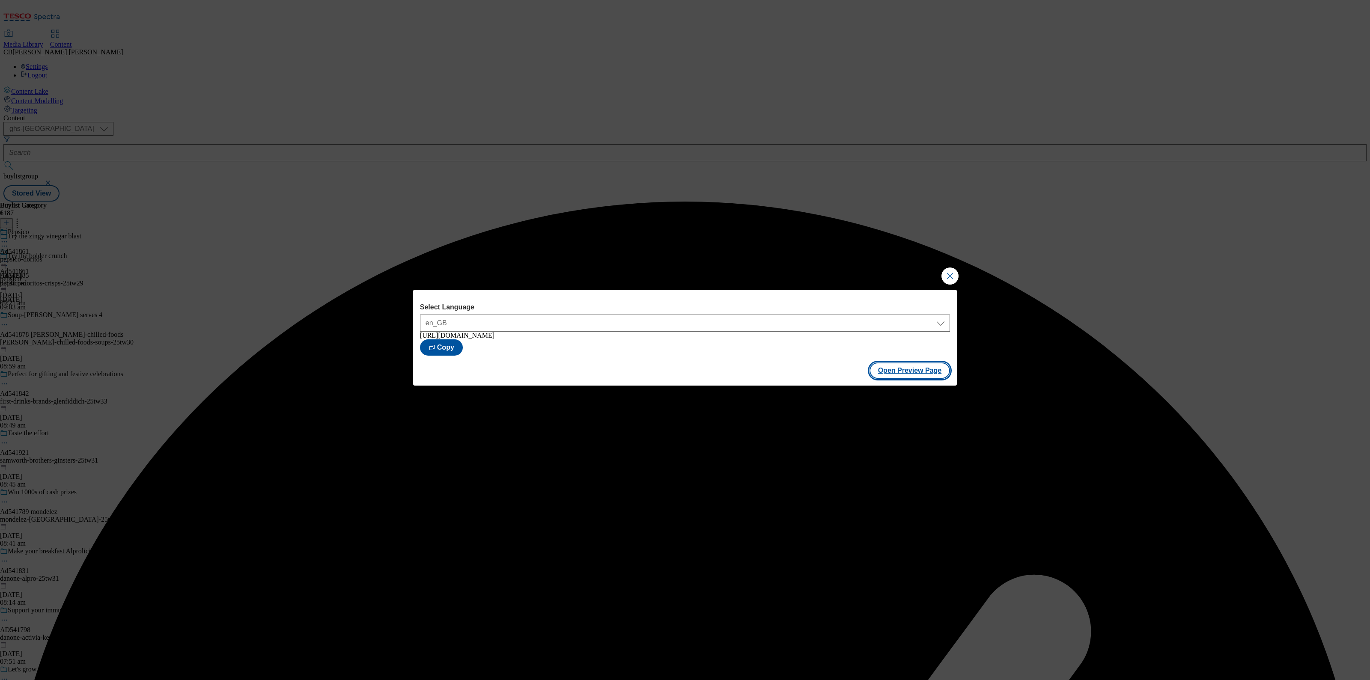
click at [919, 372] on button "Open Preview Page" at bounding box center [909, 371] width 81 height 16
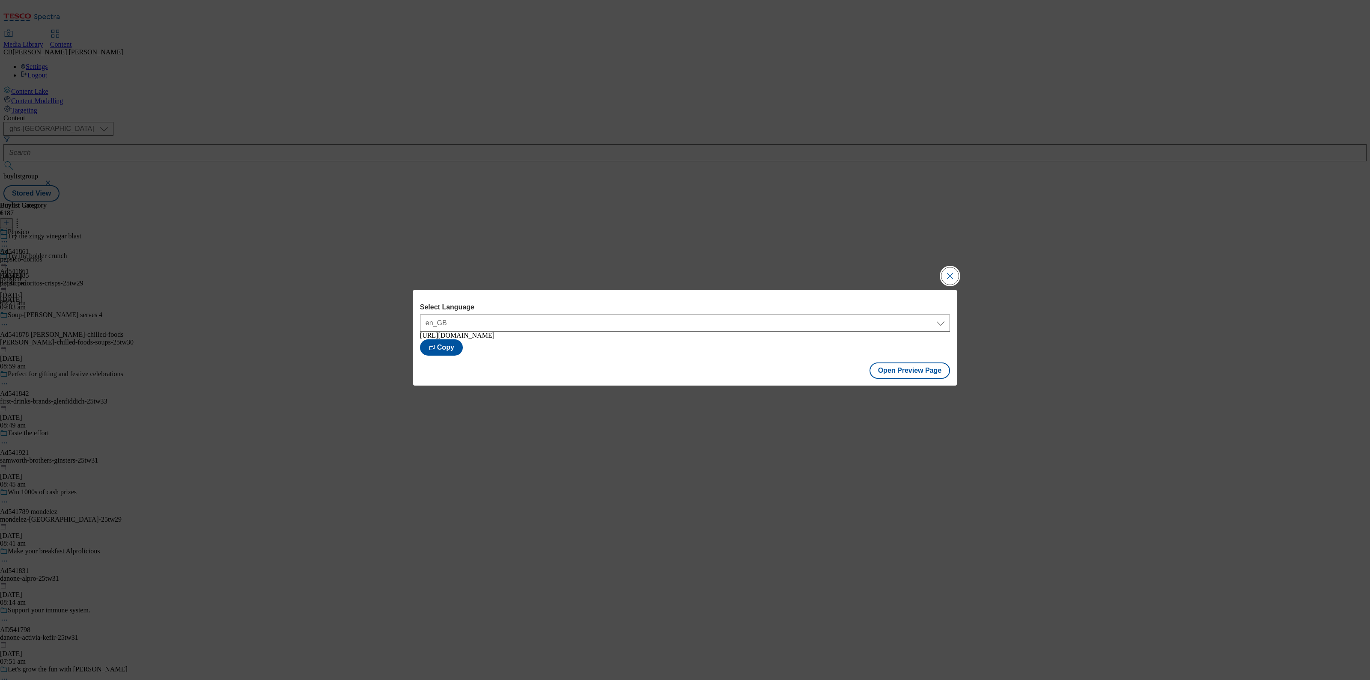
click at [948, 274] on button "Close Modal" at bounding box center [949, 276] width 17 height 17
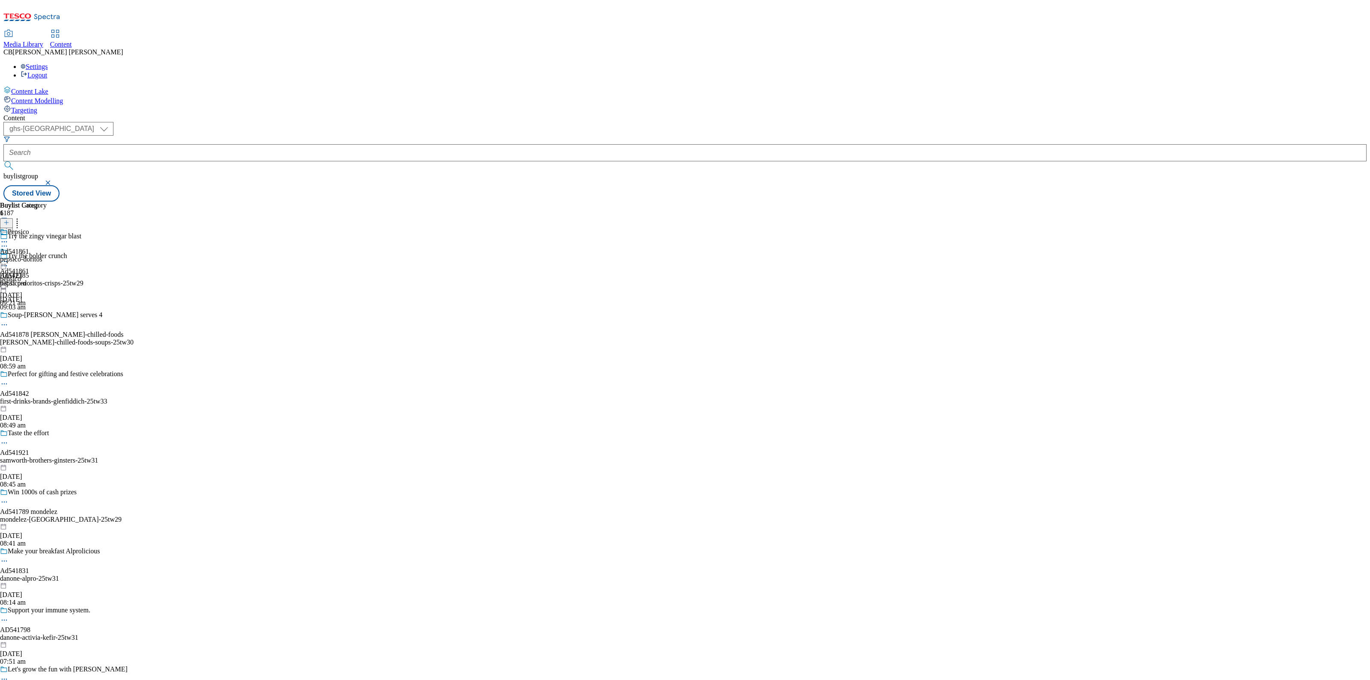
click at [9, 257] on icon at bounding box center [4, 261] width 9 height 9
click at [45, 345] on span "Publish" at bounding box center [36, 348] width 19 height 6
